Goal: Information Seeking & Learning: Understand process/instructions

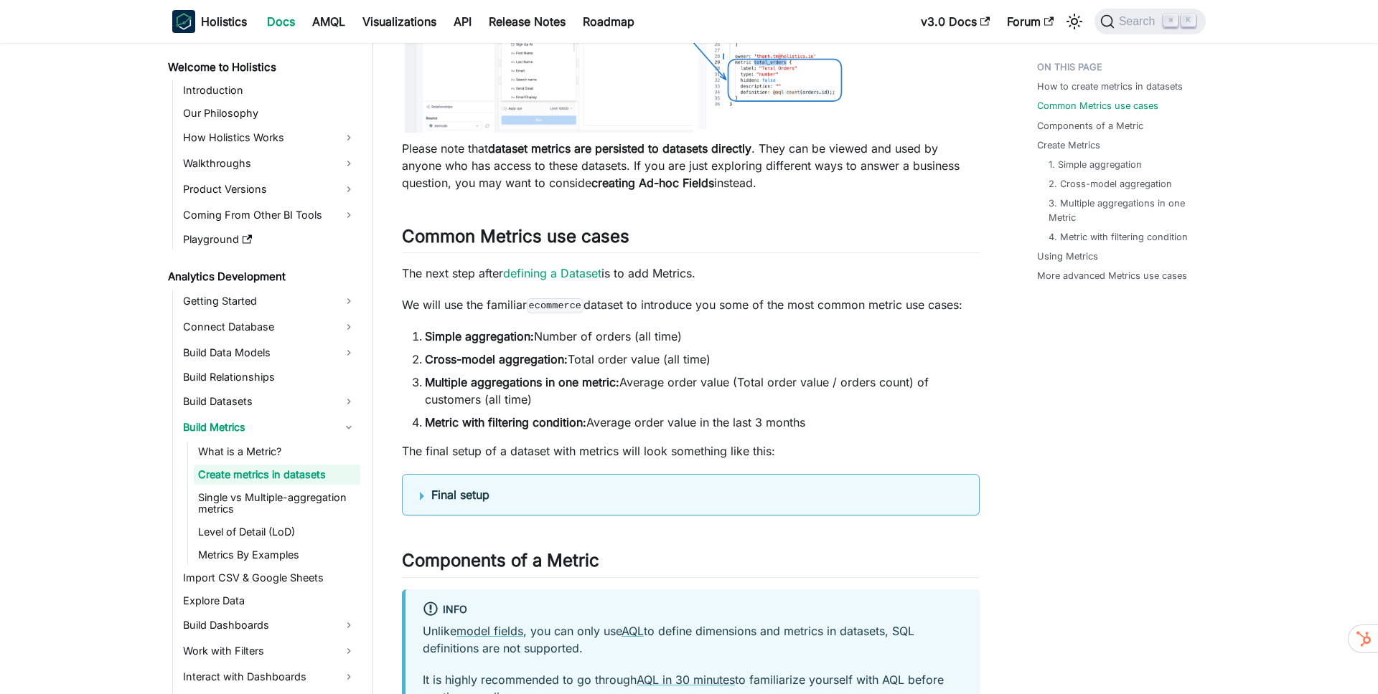
scroll to position [404, 0]
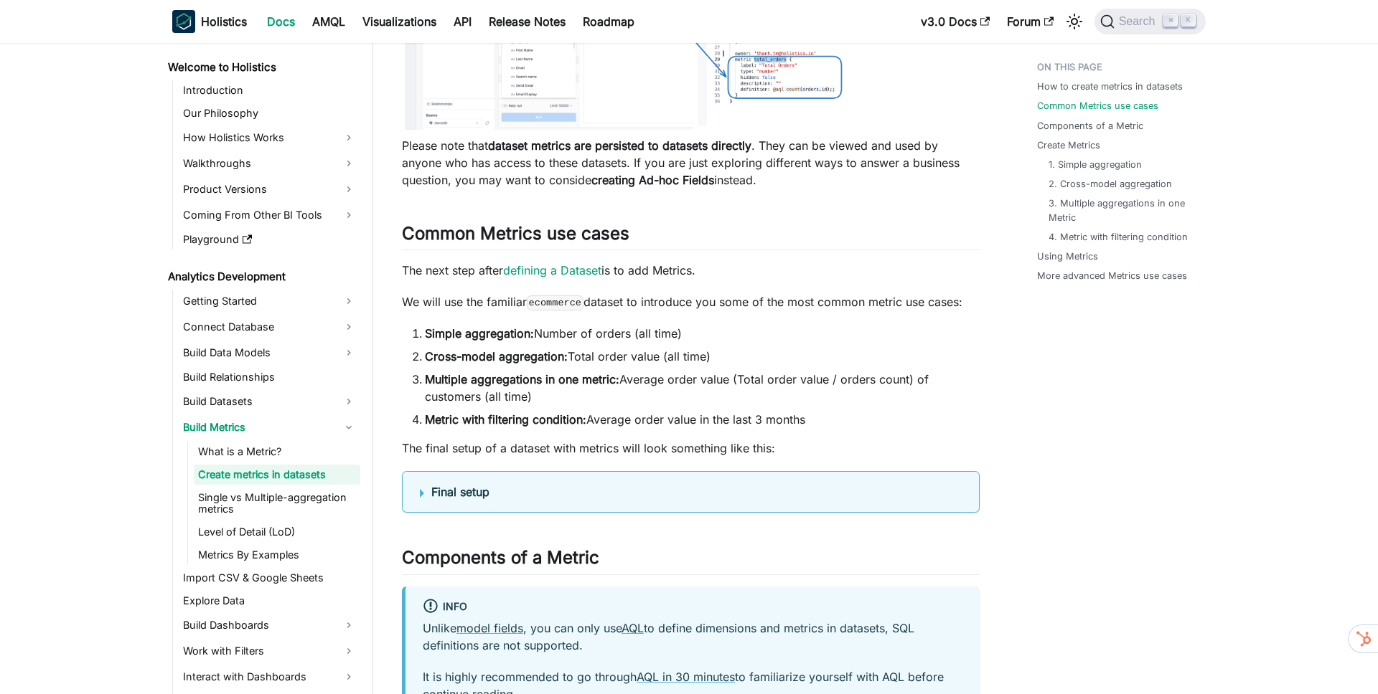
click at [596, 336] on li "Simple aggregation: Number of orders (all time)" at bounding box center [702, 333] width 555 height 17
click at [464, 360] on strong "Cross-model aggregation:" at bounding box center [496, 356] width 143 height 14
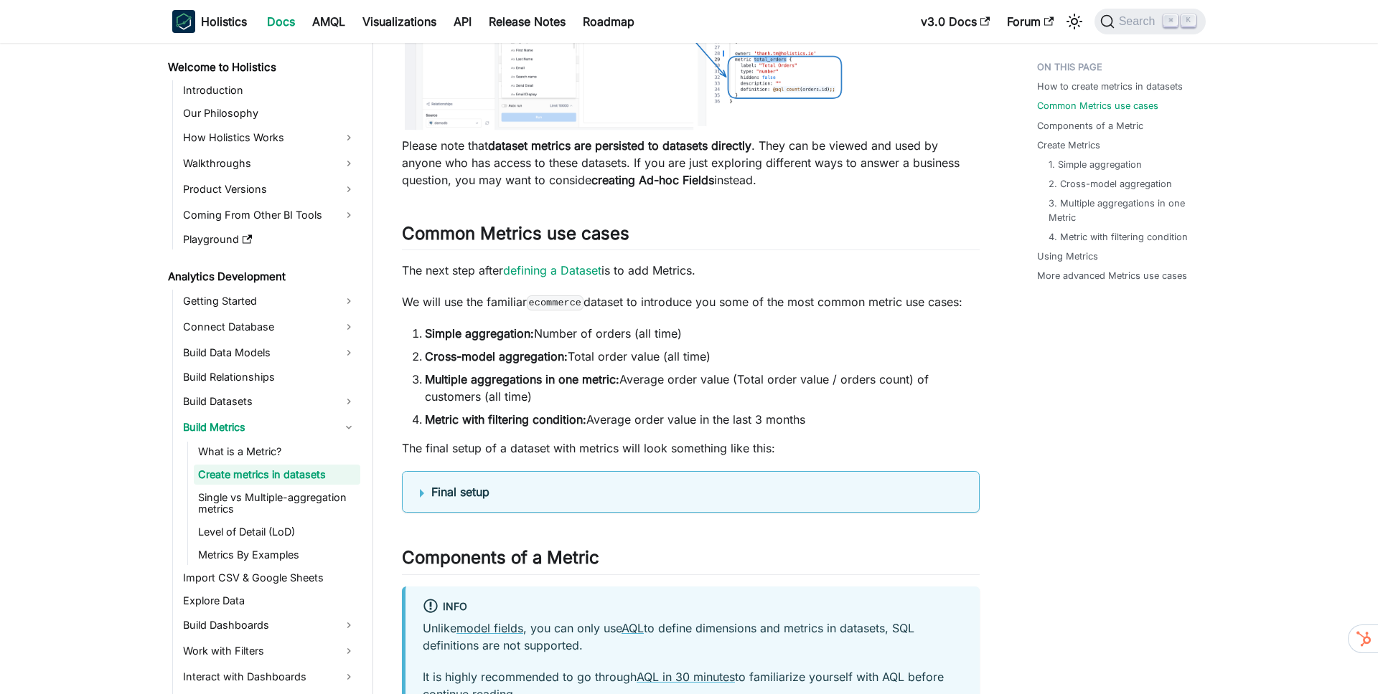
click at [444, 360] on strong "Cross-model aggregation:" at bounding box center [496, 356] width 143 height 14
click at [509, 357] on strong "Cross-model aggregation:" at bounding box center [496, 356] width 143 height 14
click at [640, 359] on li "Cross-model aggregation: Total order value (all time)" at bounding box center [702, 356] width 555 height 17
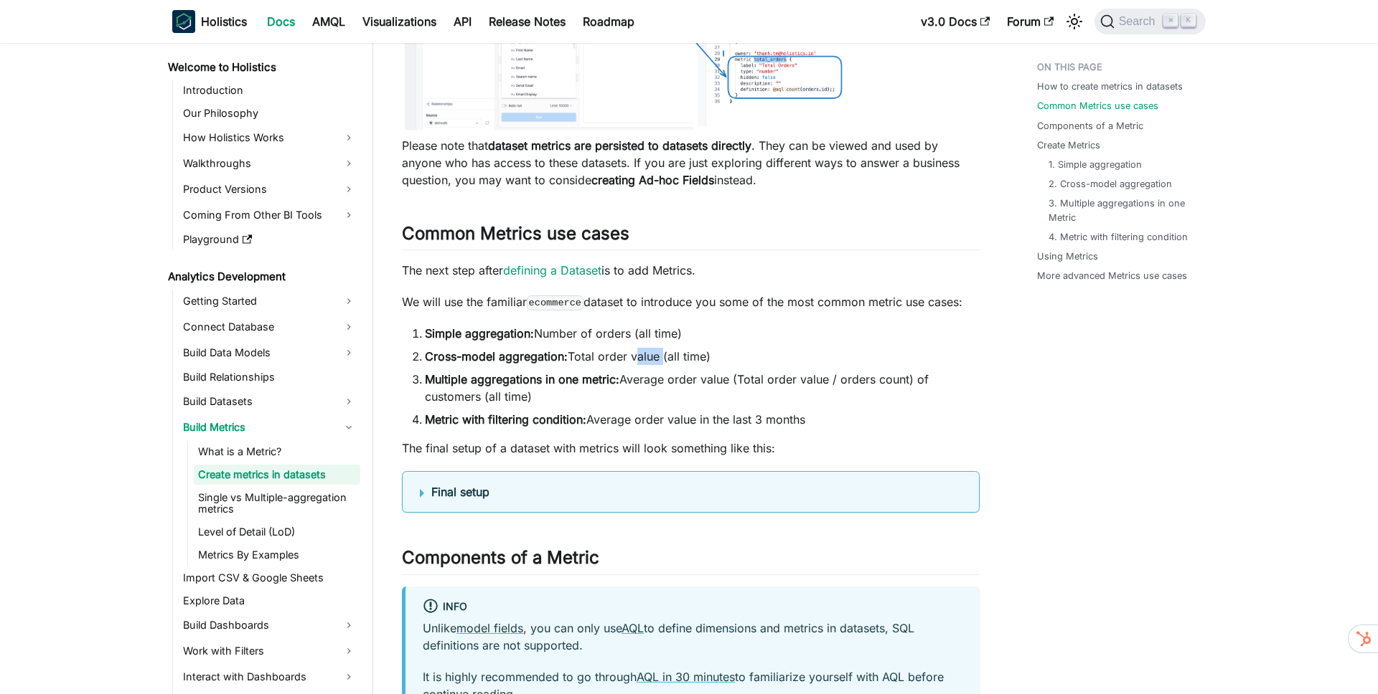
click at [640, 359] on li "Cross-model aggregation: Total order value (all time)" at bounding box center [702, 356] width 555 height 17
click at [436, 380] on strong "Multiple aggregations in one metric:" at bounding box center [522, 379] width 194 height 14
click at [546, 378] on strong "Multiple aggregations in one metric:" at bounding box center [522, 379] width 194 height 14
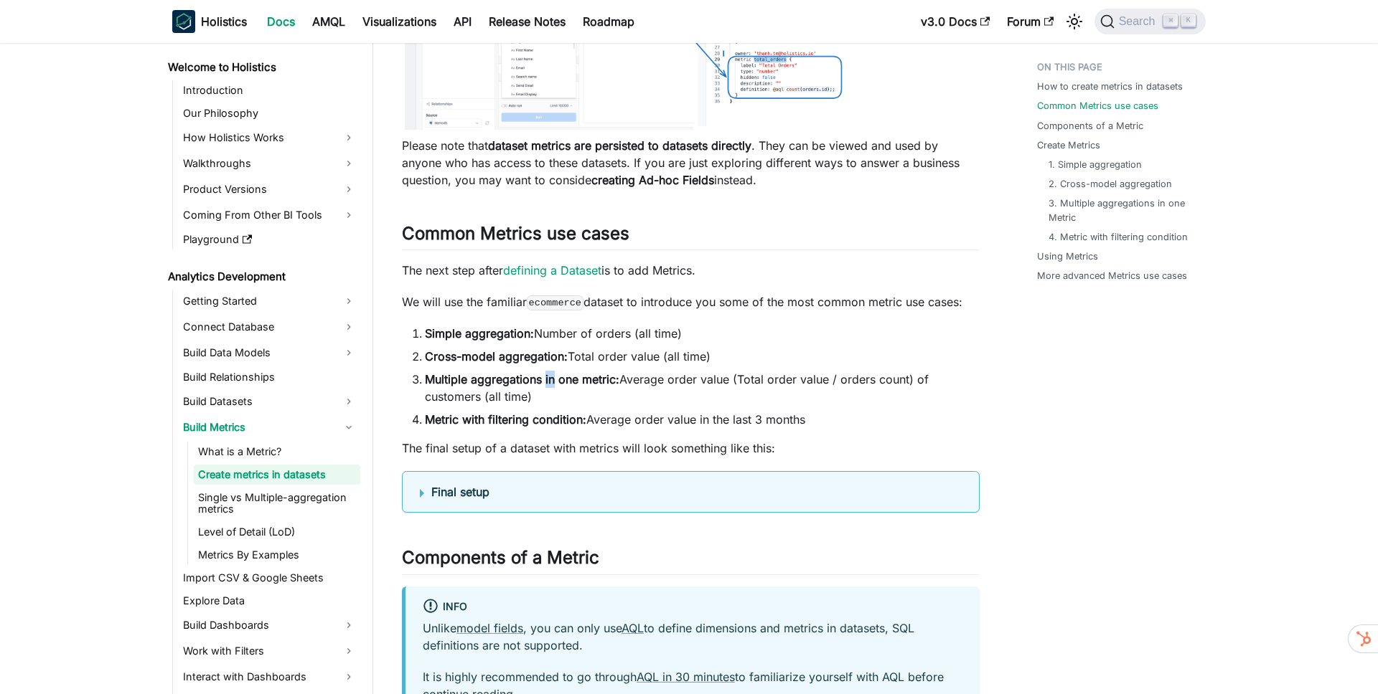
click at [546, 378] on strong "Multiple aggregations in one metric:" at bounding box center [522, 379] width 194 height 14
click at [615, 377] on strong "Multiple aggregations in one metric:" at bounding box center [522, 379] width 194 height 14
click at [677, 377] on li "Multiple aggregations in one metric: Average order value (Total order value / o…" at bounding box center [702, 388] width 555 height 34
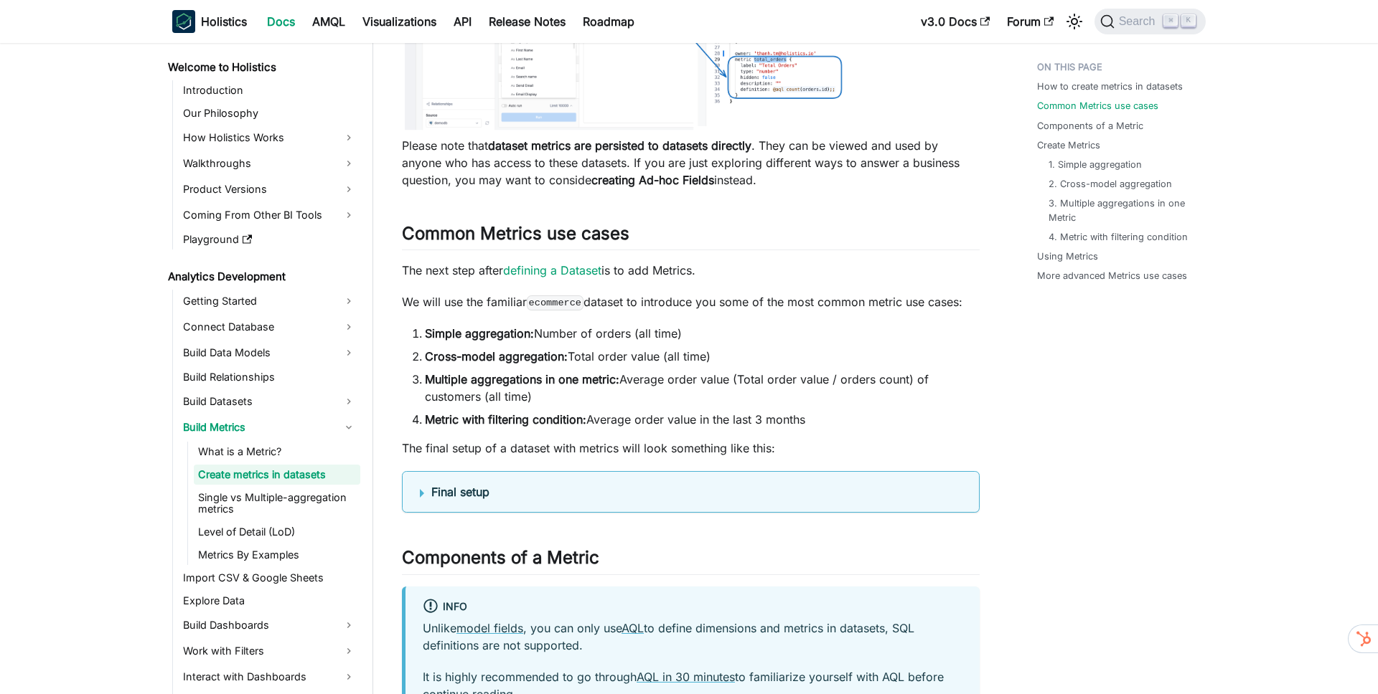
click at [717, 377] on li "Multiple aggregations in one metric: Average order value (Total order value / o…" at bounding box center [702, 388] width 555 height 34
click at [787, 375] on li "Multiple aggregations in one metric: Average order value (Total order value / o…" at bounding box center [702, 388] width 555 height 34
click at [875, 380] on li "Multiple aggregations in one metric: Average order value (Total order value / o…" at bounding box center [702, 388] width 555 height 34
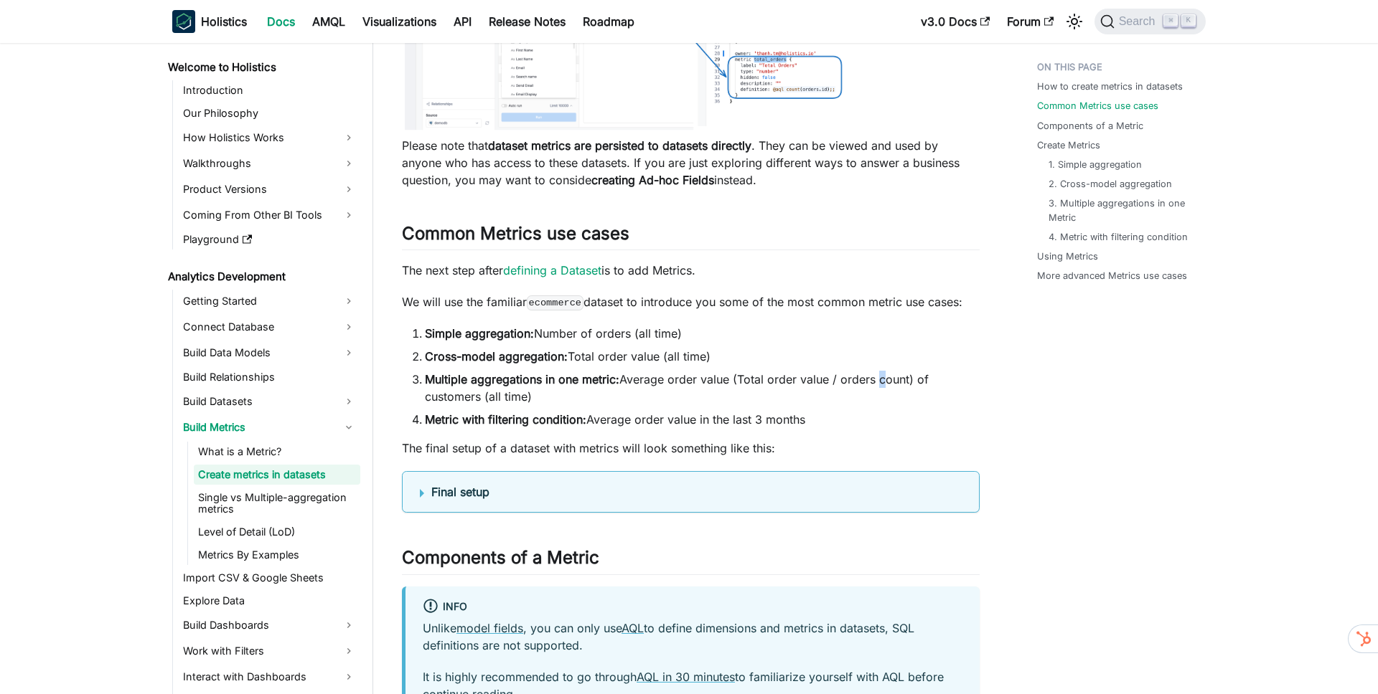
click at [875, 380] on li "Multiple aggregations in one metric: Average order value (Total order value / o…" at bounding box center [702, 388] width 555 height 34
click at [453, 392] on li "Multiple aggregations in one metric: Average order value (Total order value / o…" at bounding box center [702, 388] width 555 height 34
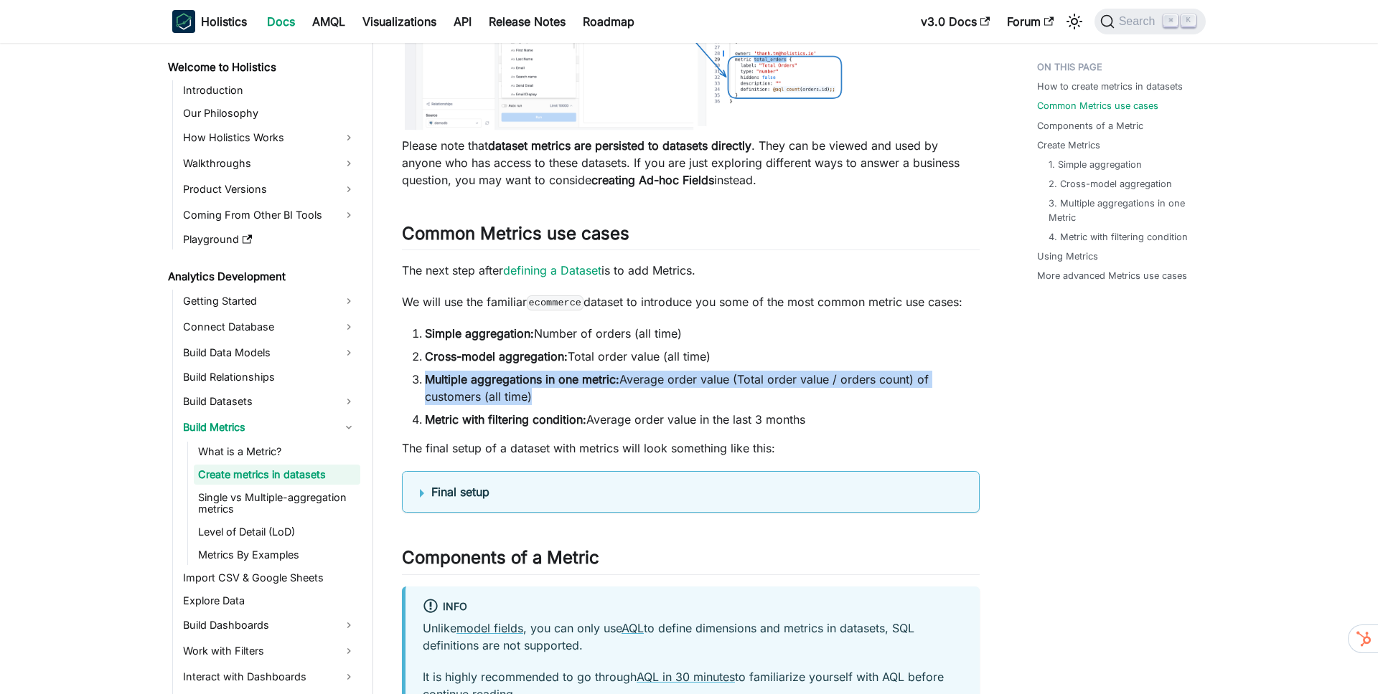
click at [453, 392] on li "Multiple aggregations in one metric: Average order value (Total order value / o…" at bounding box center [702, 388] width 555 height 34
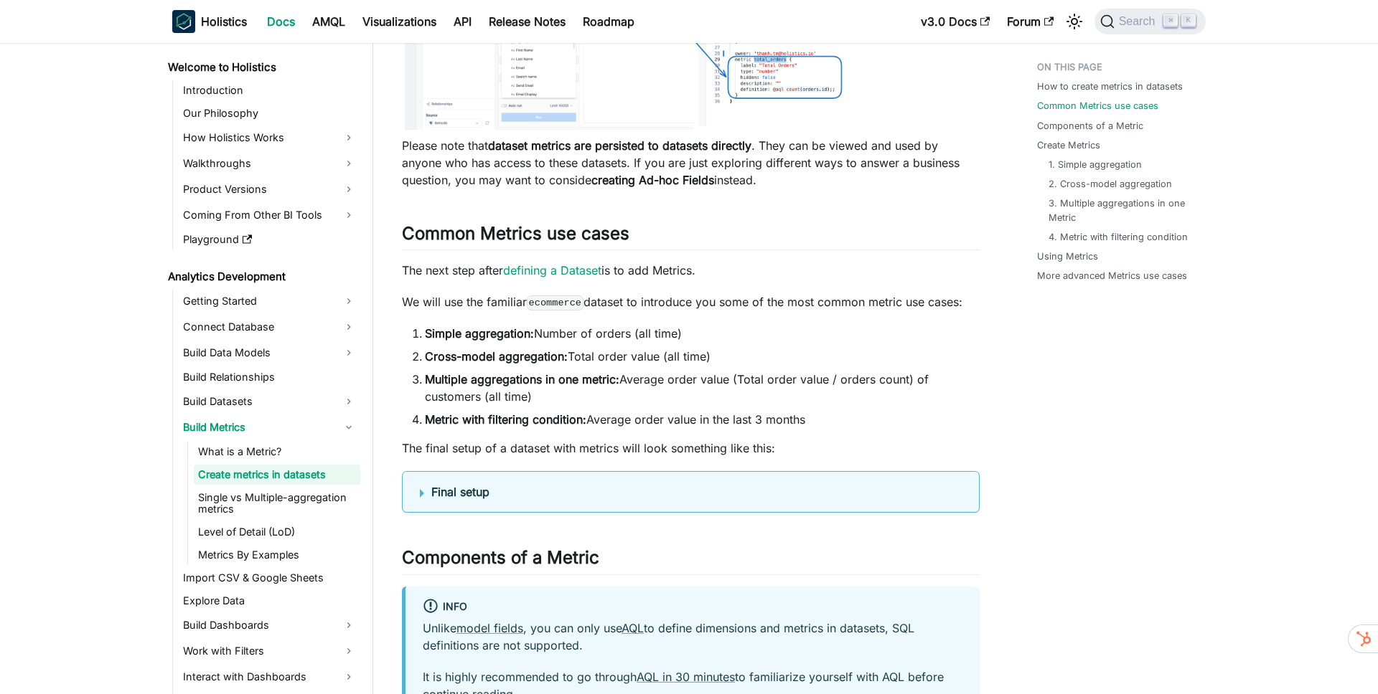
click at [443, 414] on strong "Metric with filtering condition:" at bounding box center [505, 420] width 161 height 14
click at [470, 415] on strong "Metric with filtering condition:" at bounding box center [505, 420] width 161 height 14
click at [514, 415] on strong "Metric with filtering condition:" at bounding box center [505, 420] width 161 height 14
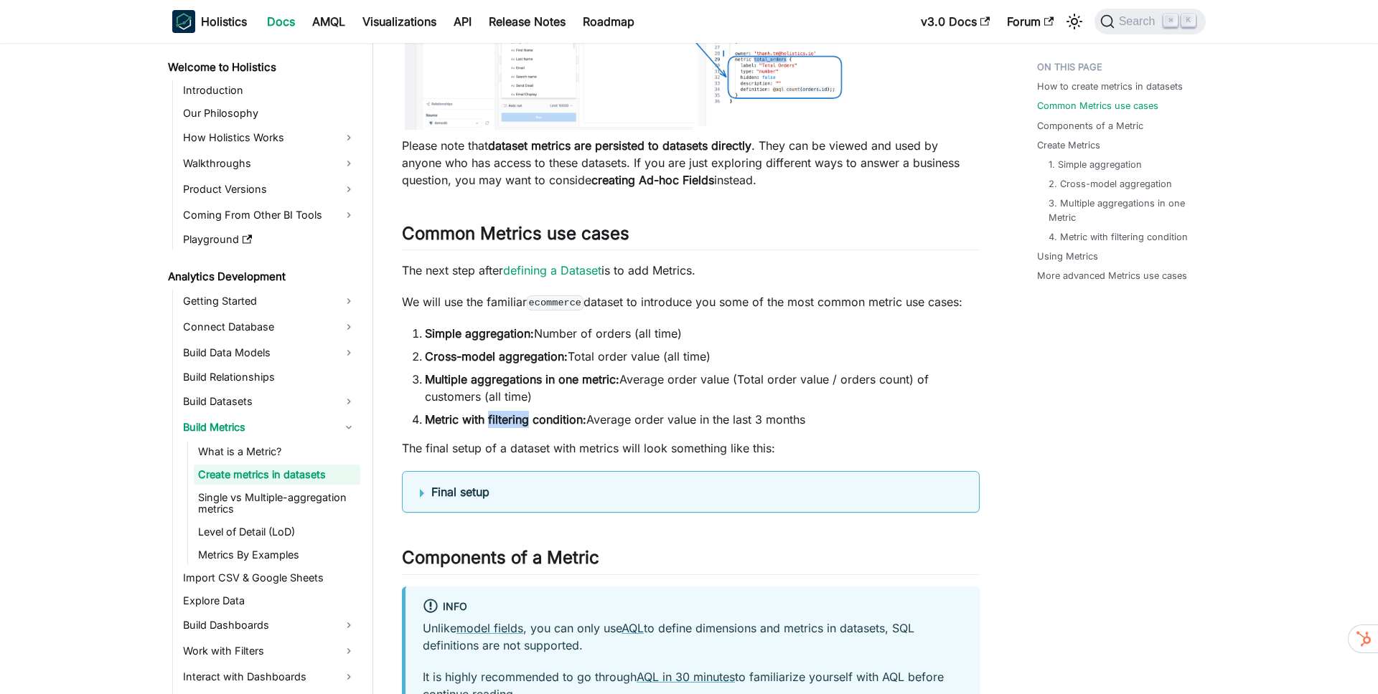
click at [514, 415] on strong "Metric with filtering condition:" at bounding box center [505, 420] width 161 height 14
click at [607, 416] on li "Metric with filtering condition: Average order value in the last 3 months" at bounding box center [702, 419] width 555 height 17
click at [698, 418] on li "Metric with filtering condition: Average order value in the last 3 months" at bounding box center [702, 419] width 555 height 17
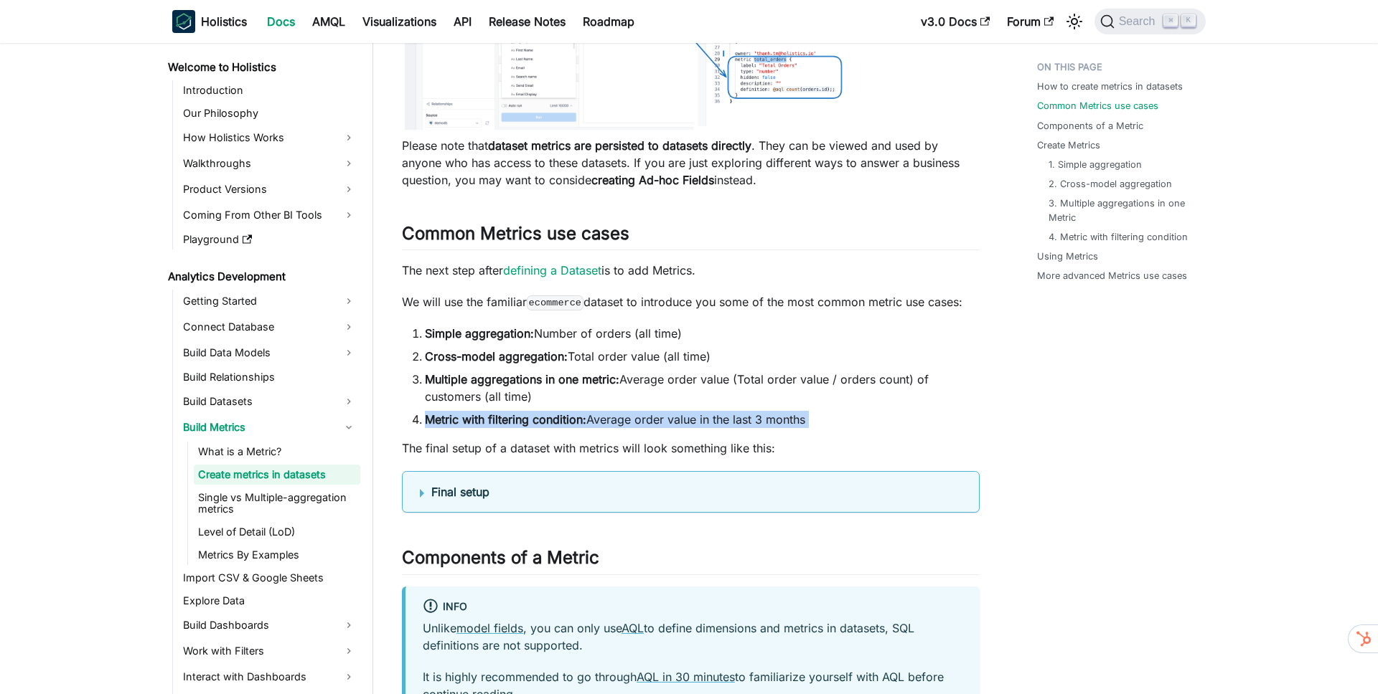
click at [698, 418] on li "Metric with filtering condition: Average order value in the last 3 months" at bounding box center [702, 419] width 555 height 17
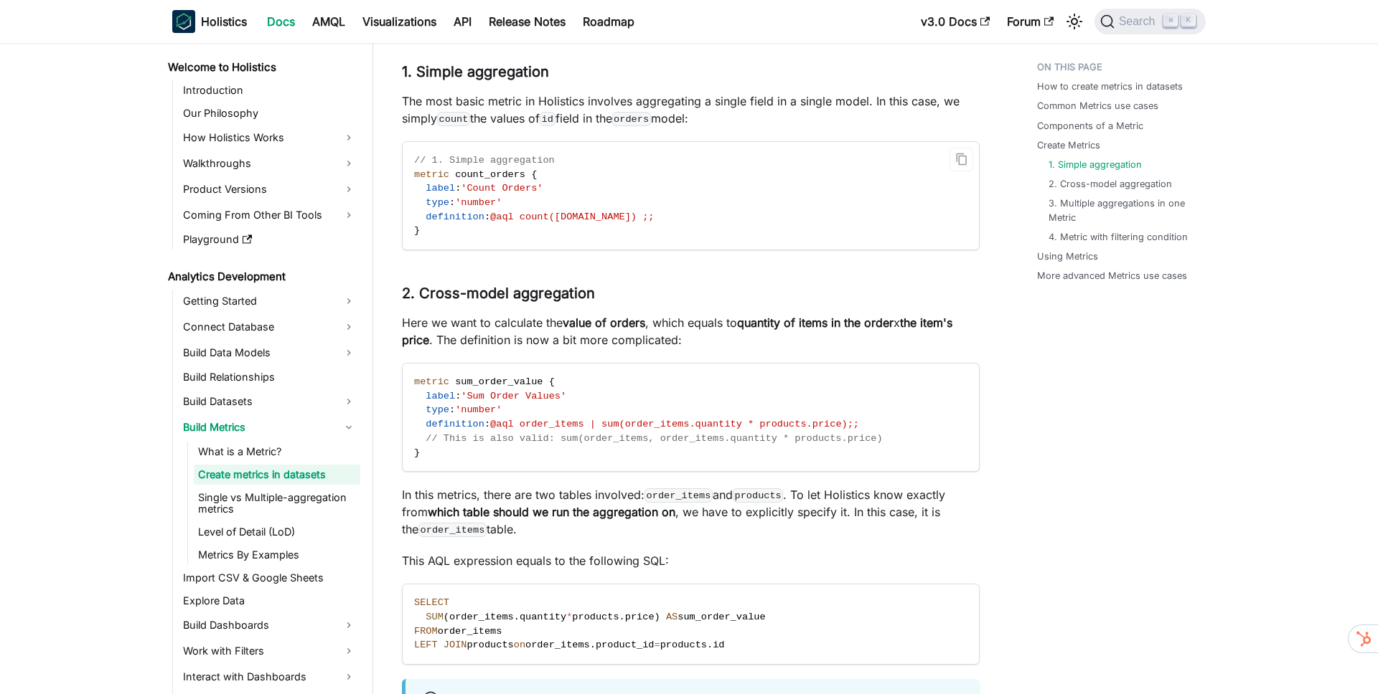
scroll to position [1733, 0]
click at [502, 390] on span "'Sum Order Values'" at bounding box center [513, 393] width 105 height 11
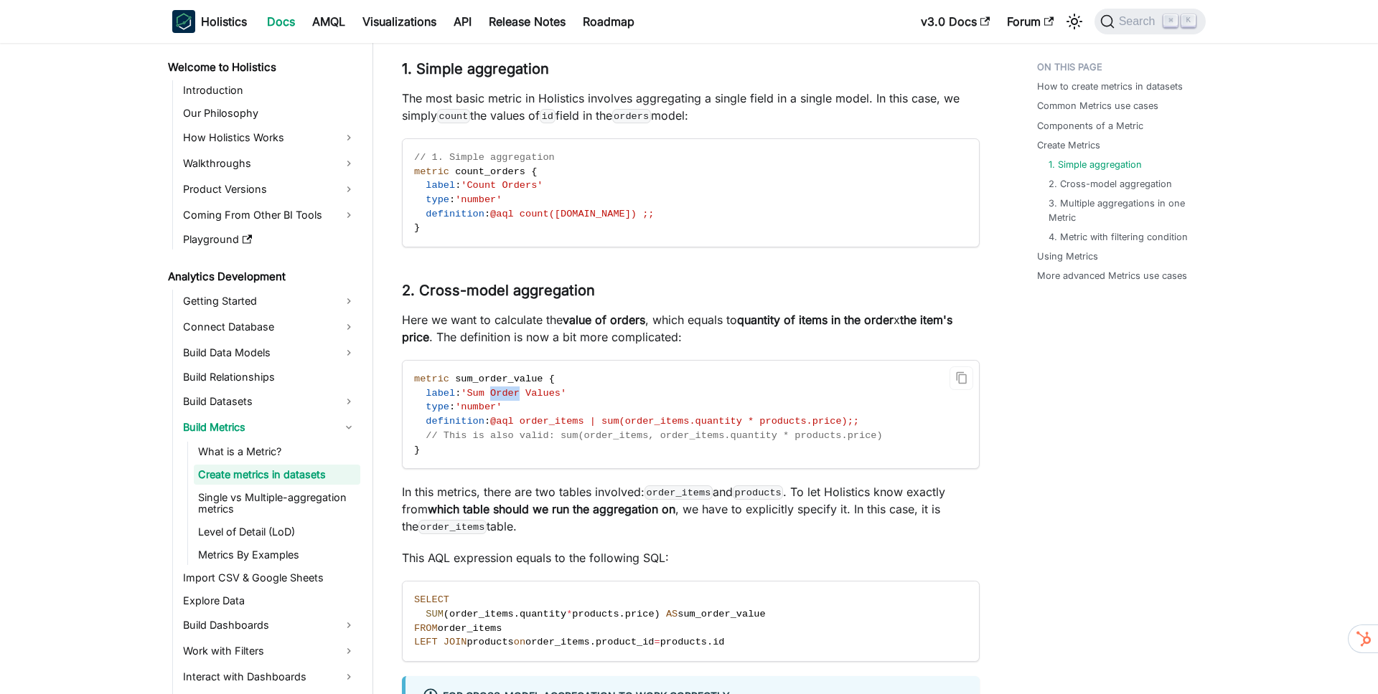
click at [502, 390] on span "'Sum Order Values'" at bounding box center [513, 393] width 105 height 11
click at [481, 405] on span "'number'" at bounding box center [478, 407] width 47 height 11
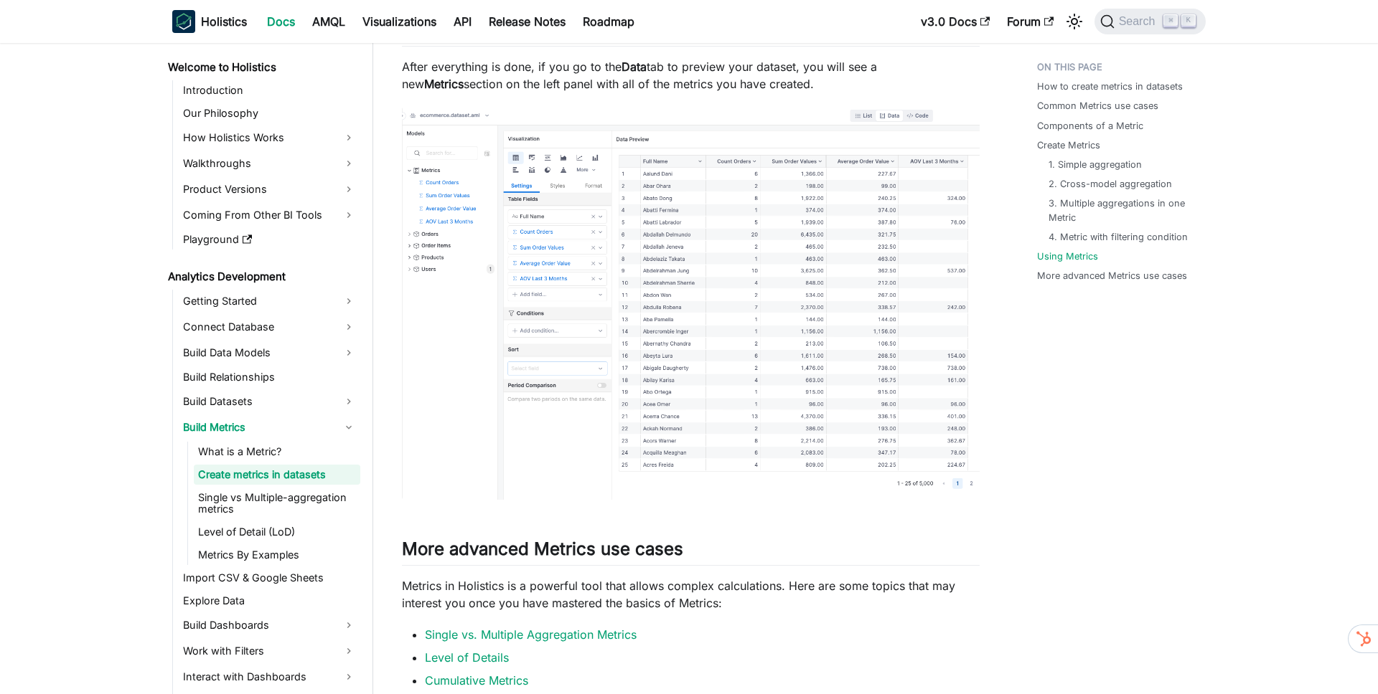
scroll to position [3632, 0]
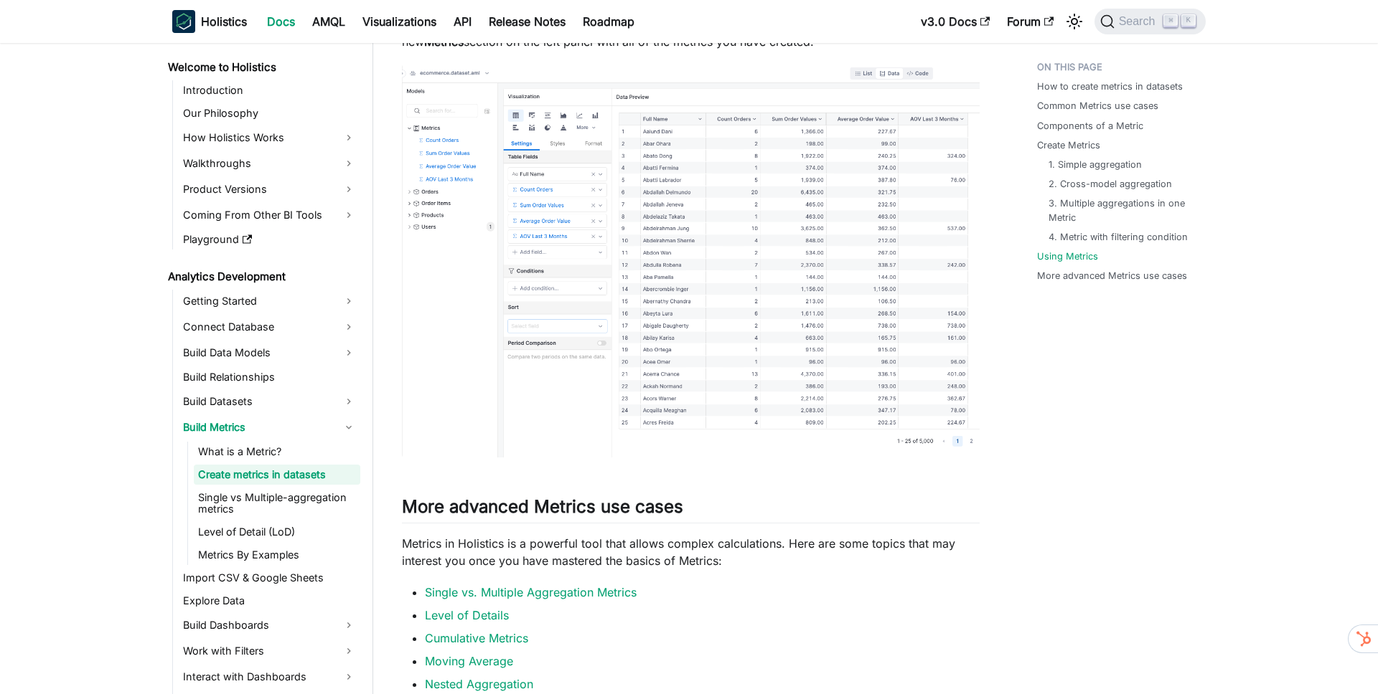
click at [677, 435] on img at bounding box center [691, 261] width 578 height 393
